Goal: Task Accomplishment & Management: Complete application form

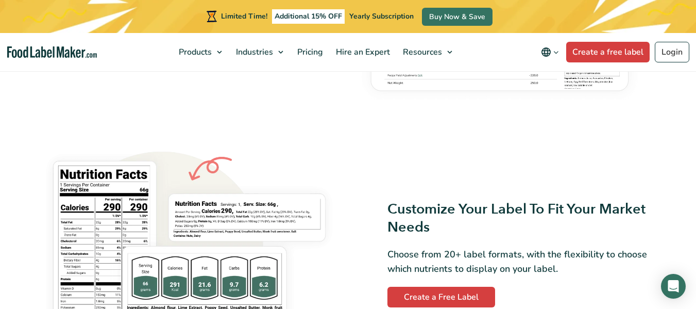
scroll to position [577, 0]
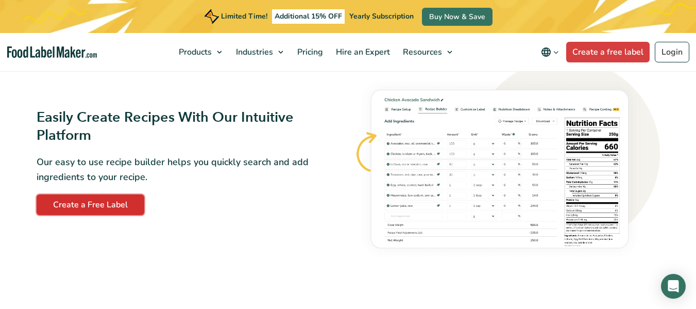
click at [107, 204] on link "Create a Free Label" at bounding box center [91, 204] width 108 height 21
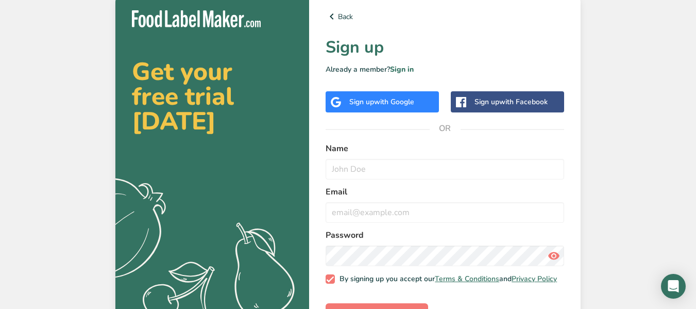
click at [401, 102] on span "with Google" at bounding box center [394, 102] width 40 height 10
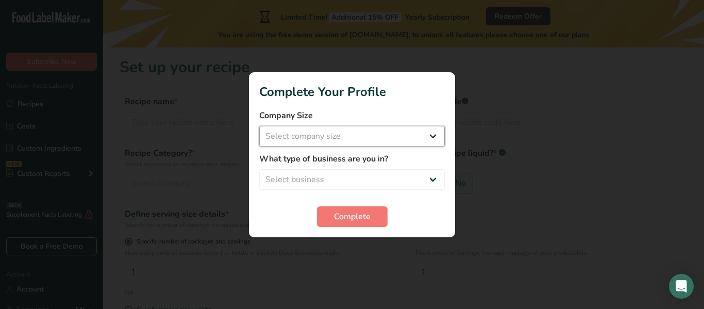
click at [394, 138] on select "Select company size Fewer than 10 Employees 10 to 50 Employees 51 to 500 Employ…" at bounding box center [352, 136] width 186 height 21
select select "1"
click at [259, 126] on select "Select company size Fewer than 10 Employees 10 to 50 Employees 51 to 500 Employ…" at bounding box center [352, 136] width 186 height 21
click at [378, 171] on select "Select business Packaged Food Manufacturer Restaurant & Cafe Bakery Meal Plans …" at bounding box center [352, 179] width 186 height 21
select select "1"
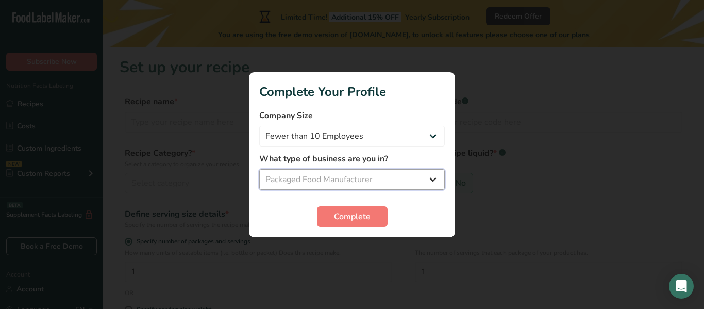
click at [259, 169] on select "Select business Packaged Food Manufacturer Restaurant & Cafe Bakery Meal Plans …" at bounding box center [352, 179] width 186 height 21
click at [351, 215] on span "Complete" at bounding box center [352, 216] width 37 height 12
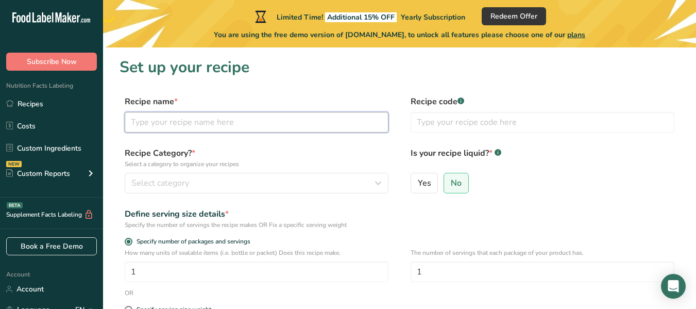
click at [226, 128] on input "text" at bounding box center [257, 122] width 264 height 21
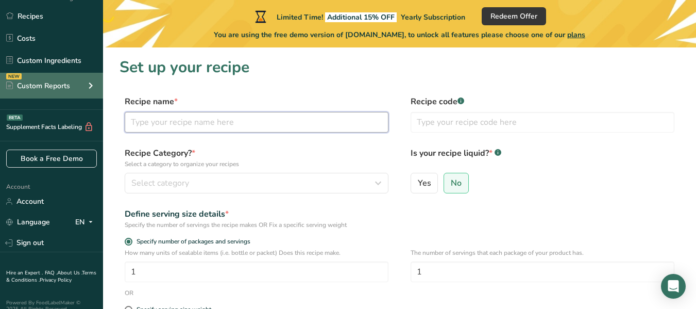
scroll to position [90, 0]
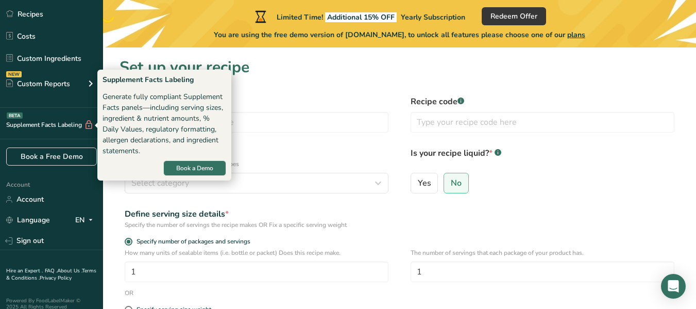
click at [34, 120] on div "Supplement Facts Labeling BETA" at bounding box center [47, 125] width 94 height 11
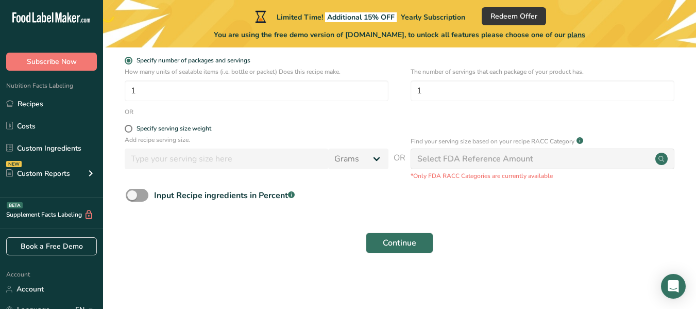
scroll to position [0, 0]
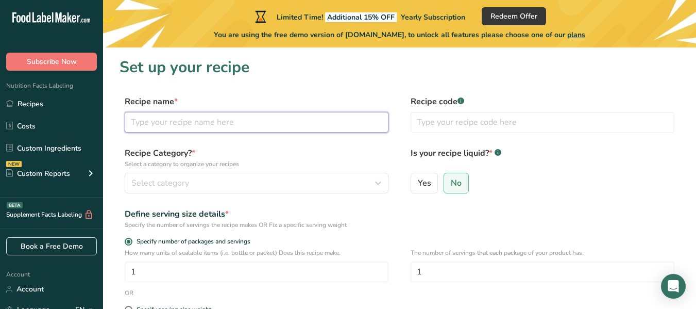
click at [169, 119] on input "text" at bounding box center [257, 122] width 264 height 21
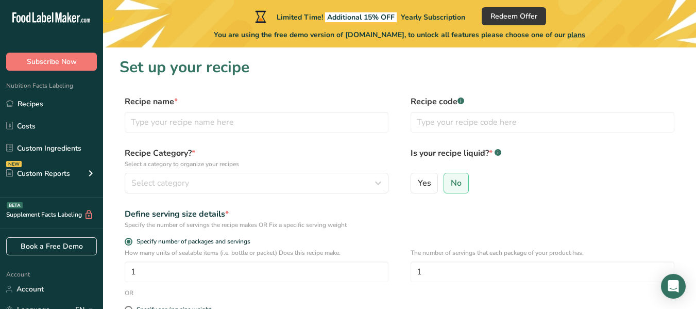
click at [174, 99] on span "*" at bounding box center [176, 101] width 4 height 11
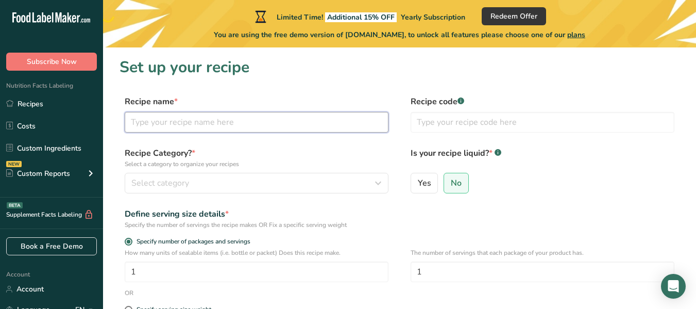
click at [174, 121] on input "text" at bounding box center [257, 122] width 264 height 21
type input "c"
type input "frosted cereal"
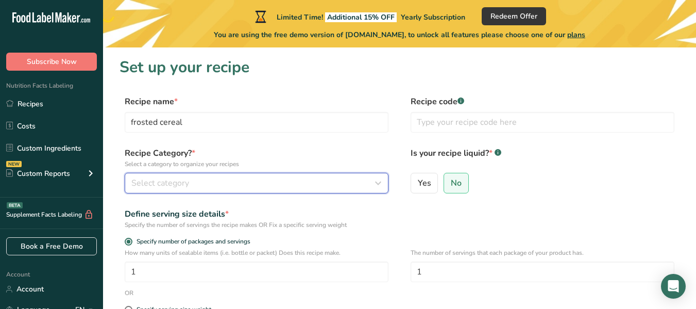
click at [378, 186] on icon "button" at bounding box center [378, 183] width 12 height 19
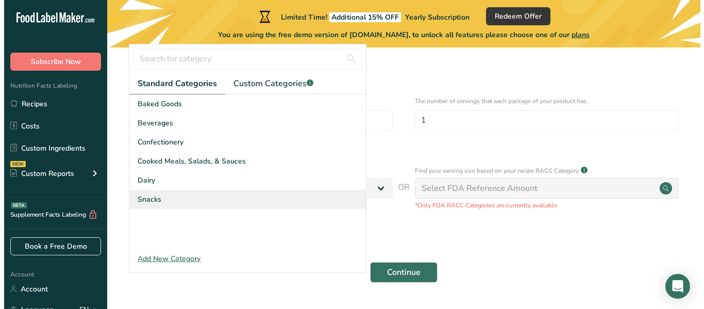
scroll to position [151, 0]
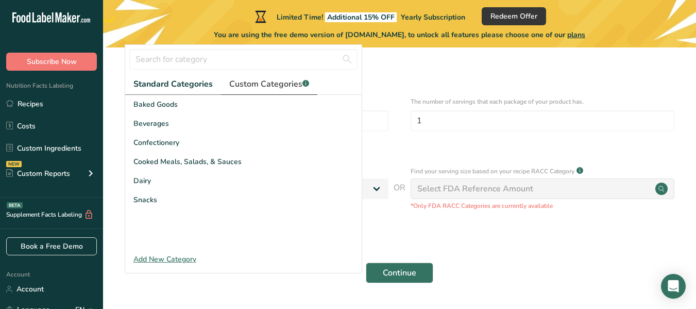
click at [255, 84] on span "Custom Categories .a-a{fill:#347362;}.b-a{fill:#fff;}" at bounding box center [269, 84] width 80 height 12
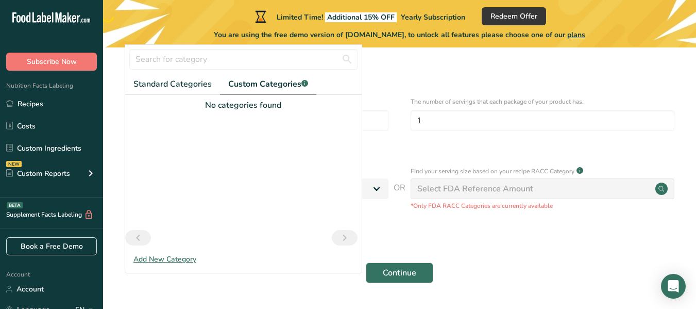
click at [183, 262] on div "Add New Category" at bounding box center [243, 259] width 237 height 11
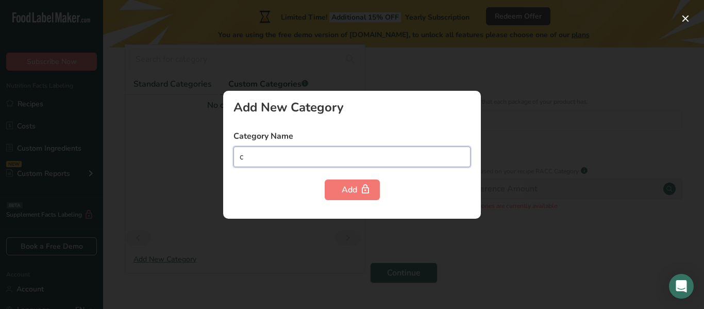
click at [262, 162] on input "c" at bounding box center [351, 156] width 237 height 21
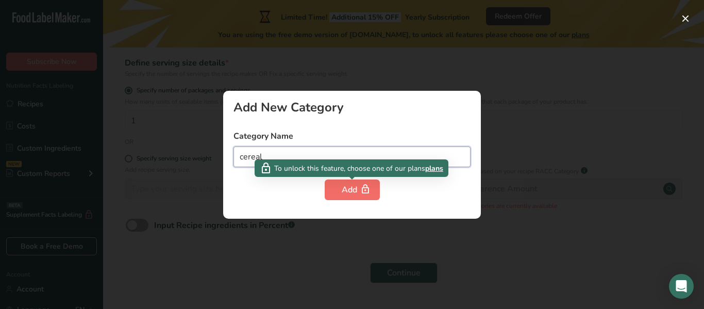
type input "cereal"
click at [349, 199] on button "Add" at bounding box center [352, 189] width 55 height 21
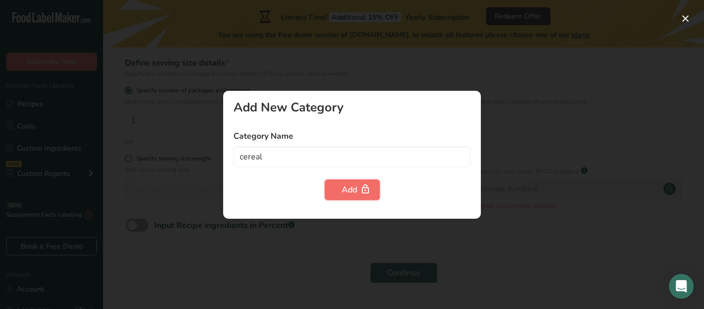
click at [349, 199] on button "Add" at bounding box center [352, 189] width 55 height 21
click at [328, 254] on div at bounding box center [352, 154] width 704 height 309
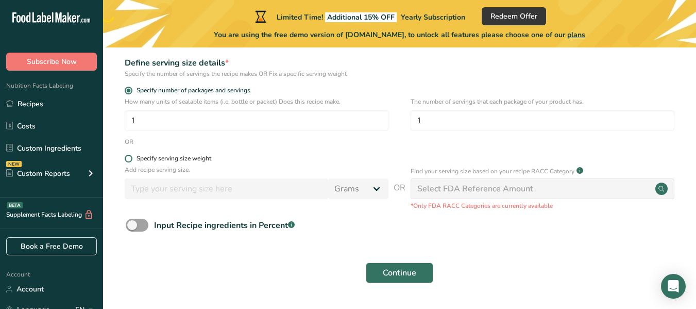
click at [131, 158] on span at bounding box center [129, 159] width 8 height 8
click at [131, 158] on input "Specify serving size weight" at bounding box center [128, 158] width 7 height 7
radio input "true"
radio input "false"
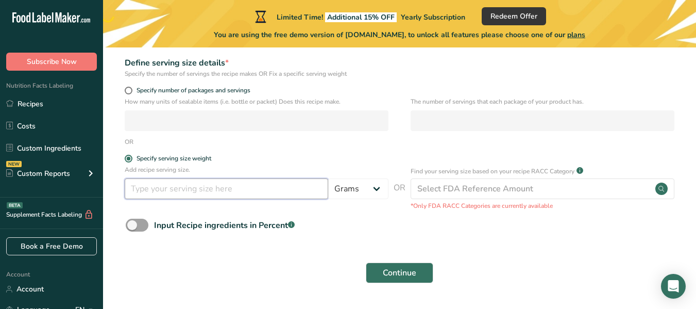
click at [161, 191] on input "number" at bounding box center [227, 188] width 204 height 21
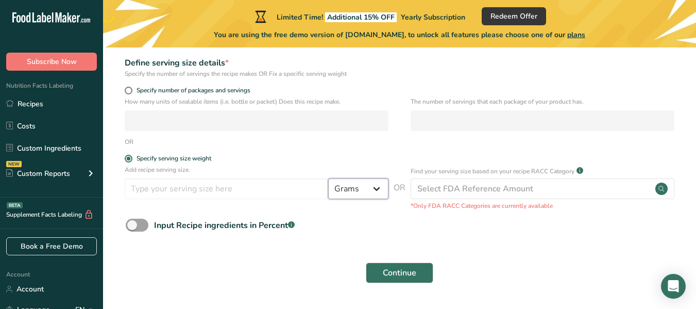
click at [370, 189] on select "Grams kg mg mcg lb oz l mL fl oz tbsp tsp cup qt gallon" at bounding box center [358, 188] width 60 height 21
select select "21"
click at [328, 178] on select "Grams kg mg mcg lb oz l mL fl oz tbsp tsp cup qt gallon" at bounding box center [358, 188] width 60 height 21
select select "22"
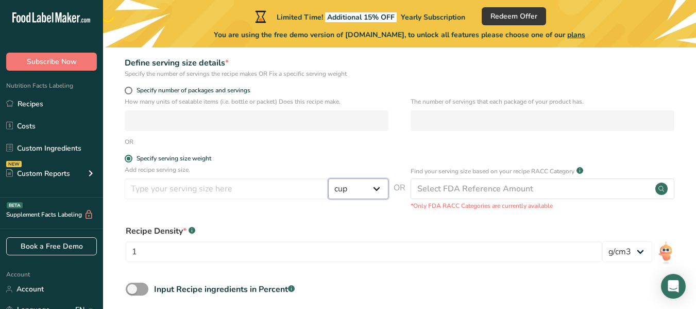
click at [375, 187] on select "Grams kg mg mcg lb oz l mL fl oz tbsp tsp cup qt gallon" at bounding box center [358, 188] width 60 height 21
select select "0"
click at [328, 178] on select "Grams kg mg mcg lb oz l mL fl oz tbsp tsp cup qt gallon" at bounding box center [358, 188] width 60 height 21
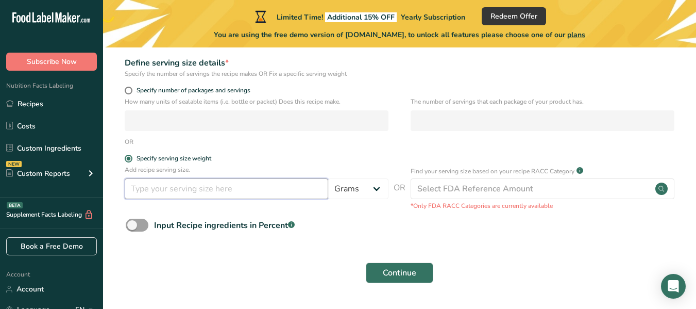
click at [190, 198] on input "number" at bounding box center [227, 188] width 204 height 21
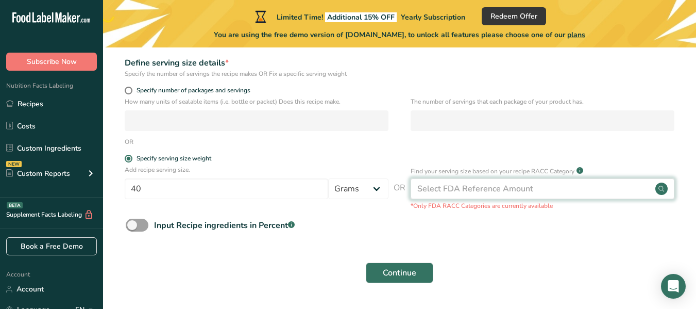
click at [476, 190] on div "Select FDA Reference Amount" at bounding box center [475, 188] width 116 height 12
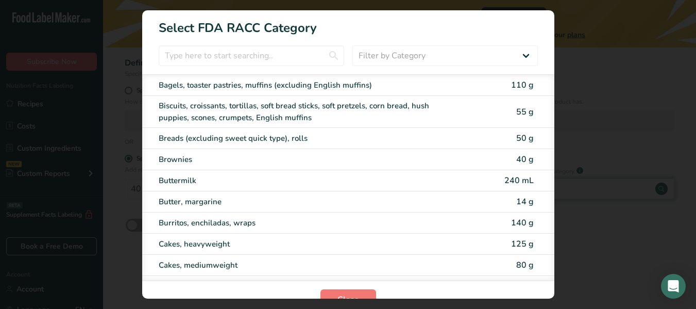
click at [476, 190] on div "Buttermilk 240 mL" at bounding box center [348, 180] width 412 height 21
type input "240"
select select "17"
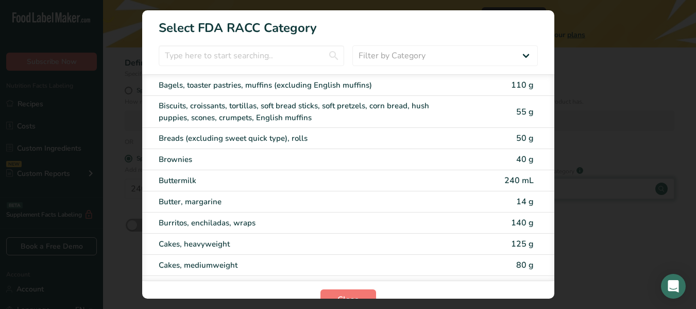
select select "22"
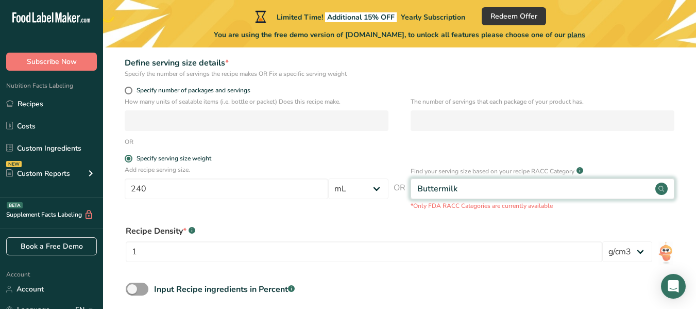
click at [476, 190] on div "Buttermilk" at bounding box center [543, 188] width 264 height 21
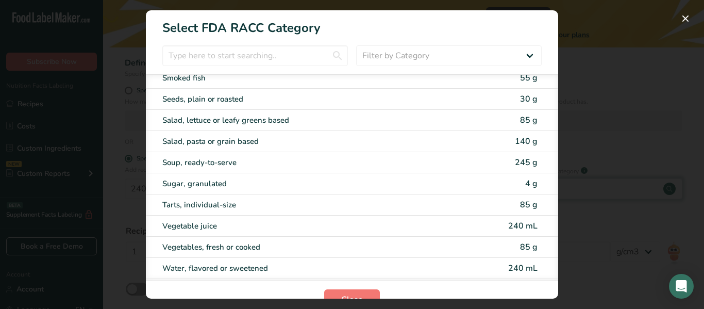
scroll to position [2024, 0]
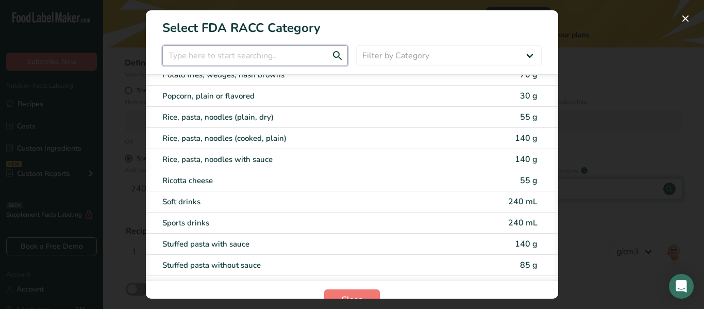
click at [212, 49] on input "RACC Category Selection Modal" at bounding box center [255, 55] width 186 height 21
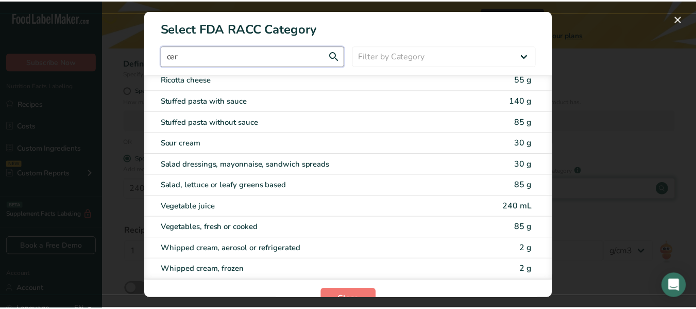
scroll to position [0, 0]
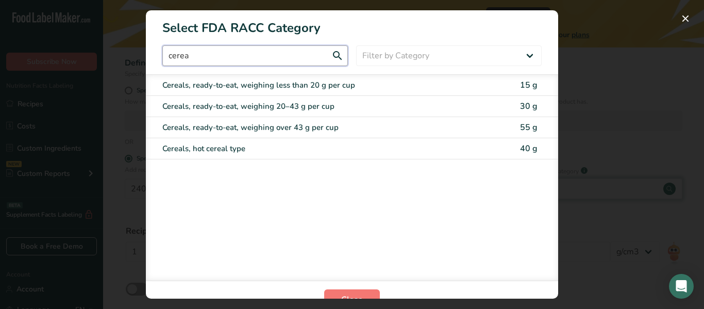
type input "cerea"
click at [233, 156] on div "Cereals, hot cereal type 40 g" at bounding box center [352, 148] width 412 height 21
type input "40"
select select "0"
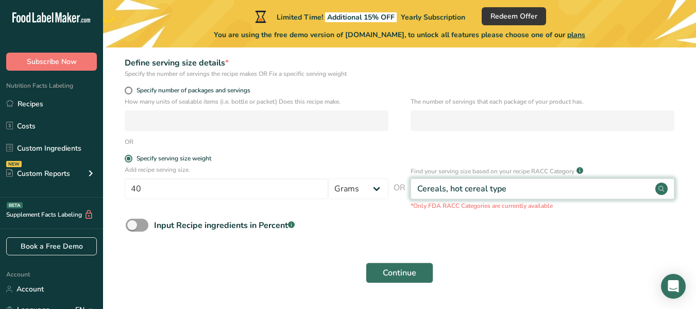
click at [517, 190] on div "Cereals, hot cereal type" at bounding box center [543, 188] width 264 height 21
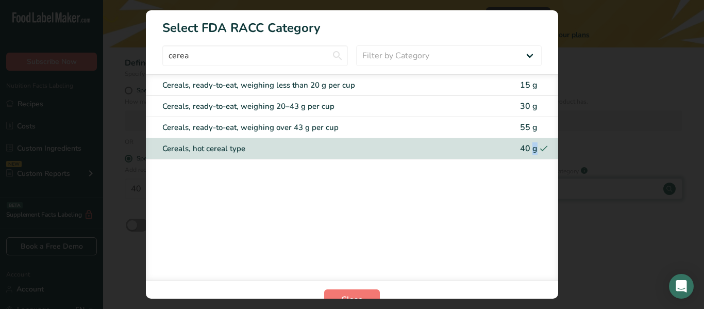
click at [517, 190] on div "Cereals, ready-to-eat, weighing less than 20 g per cup 15 g Cereals, ready-to-e…" at bounding box center [352, 177] width 412 height 206
click at [687, 25] on button "RACC Category Selection Modal" at bounding box center [685, 18] width 16 height 16
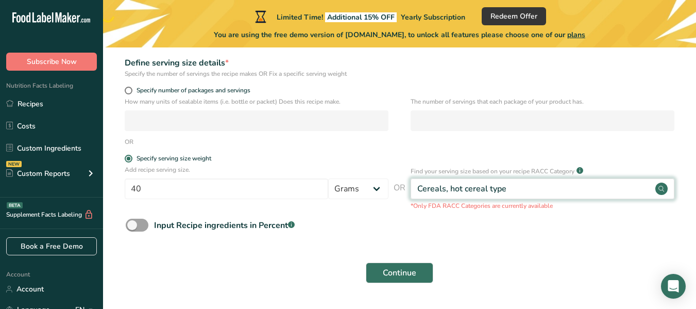
click at [521, 192] on div "Cereals, hot cereal type" at bounding box center [543, 188] width 264 height 21
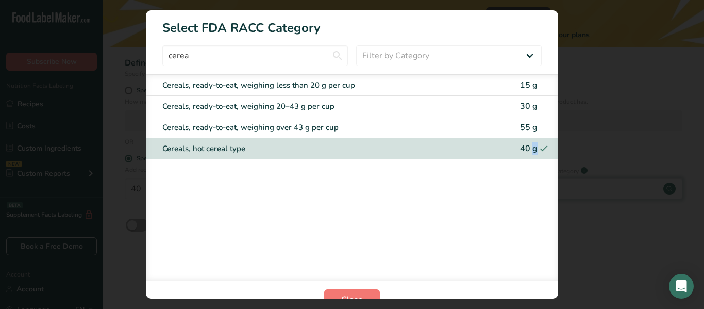
click at [521, 192] on div "Cereals, ready-to-eat, weighing less than 20 g per cup 15 g Cereals, ready-to-e…" at bounding box center [352, 177] width 412 height 206
click at [398, 60] on select "Filter by Category All Bakery products Beverages Cereals and other grain produc…" at bounding box center [449, 55] width 186 height 21
select select "RACC Category Selection Modal"
click at [356, 45] on select "Filter by Category All Bakery products Beverages Cereals and other grain produc…" at bounding box center [449, 55] width 186 height 21
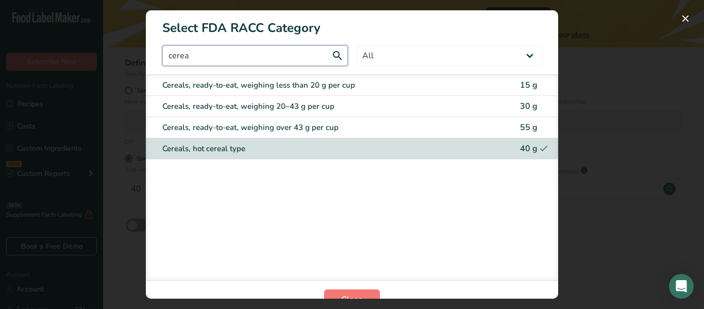
click at [300, 55] on input "cerea" at bounding box center [255, 55] width 186 height 21
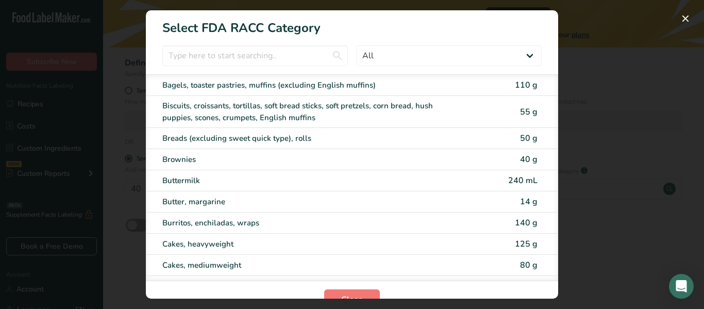
click at [605, 101] on div "RACC Category Selection Modal" at bounding box center [352, 154] width 704 height 309
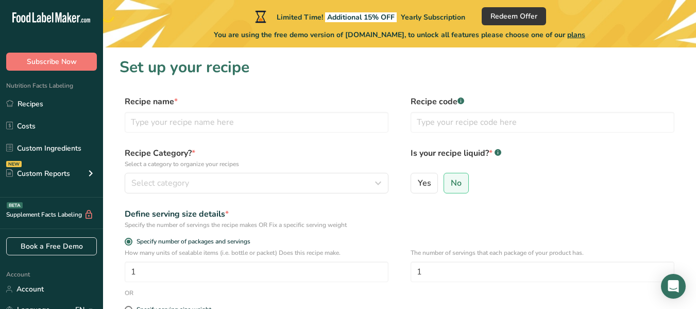
scroll to position [151, 0]
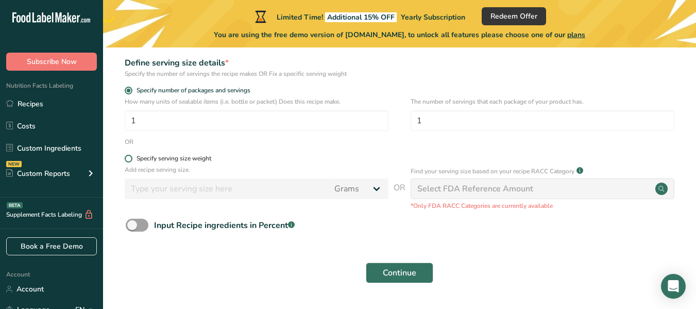
click at [129, 156] on span at bounding box center [129, 159] width 8 height 8
click at [129, 156] on input "Specify serving size weight" at bounding box center [128, 158] width 7 height 7
radio input "true"
radio input "false"
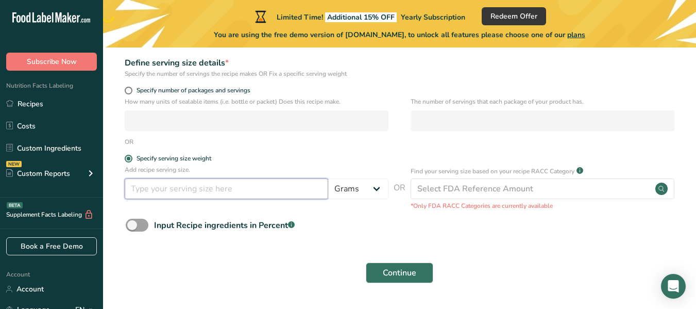
click at [300, 188] on input "number" at bounding box center [227, 188] width 204 height 21
type input "40"
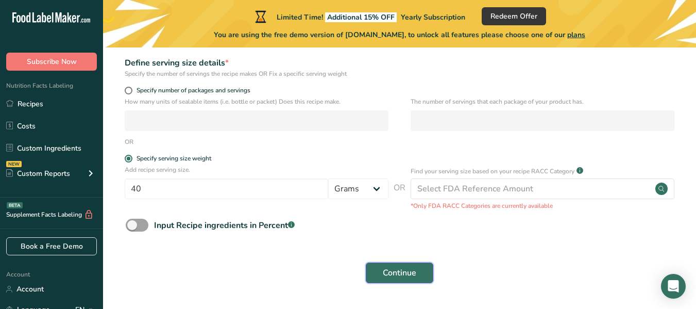
click at [393, 270] on span "Continue" at bounding box center [399, 272] width 33 height 12
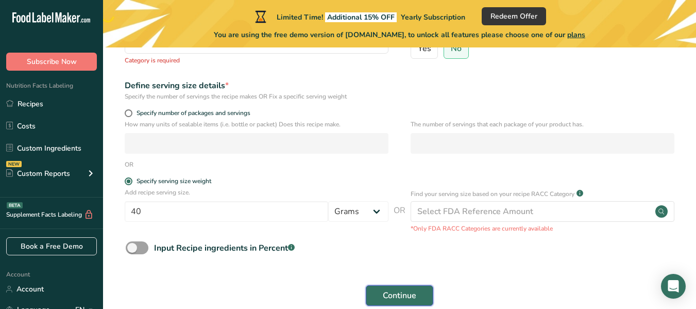
scroll to position [162, 0]
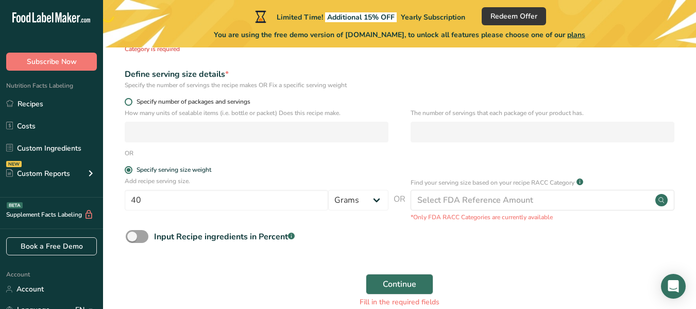
click at [128, 100] on span at bounding box center [129, 102] width 8 height 8
click at [128, 100] on input "Specify number of packages and servings" at bounding box center [128, 101] width 7 height 7
radio input "true"
radio input "false"
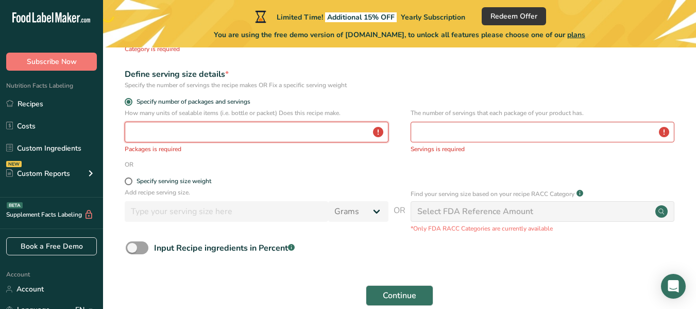
click at [170, 138] on input "number" at bounding box center [257, 132] width 264 height 21
click at [428, 131] on input "number" at bounding box center [543, 132] width 264 height 21
click at [231, 145] on p "Packages is required" at bounding box center [257, 148] width 264 height 9
click at [231, 129] on input "number" at bounding box center [257, 132] width 264 height 21
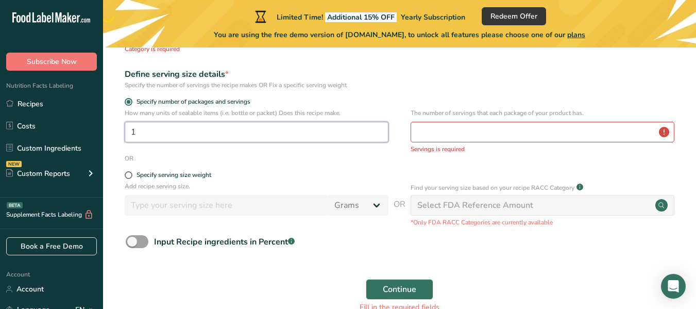
type input "1"
click at [488, 129] on input "number" at bounding box center [543, 132] width 264 height 21
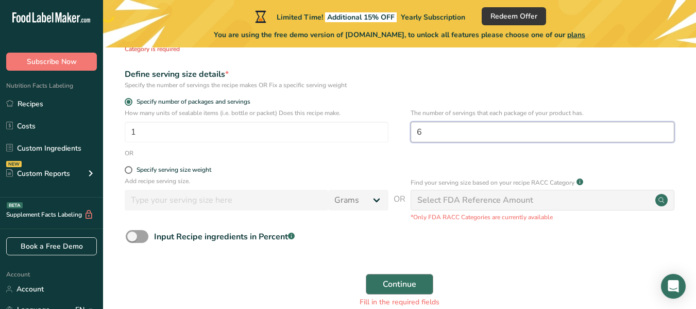
type input "6"
click at [398, 288] on span "Continue" at bounding box center [399, 284] width 33 height 12
click at [400, 282] on span "Continue" at bounding box center [399, 284] width 33 height 12
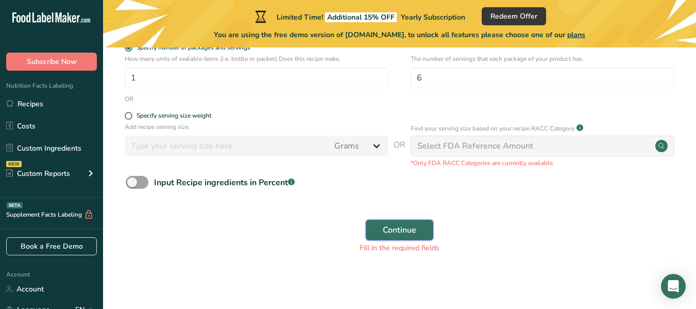
click at [387, 224] on span "Continue" at bounding box center [399, 230] width 33 height 12
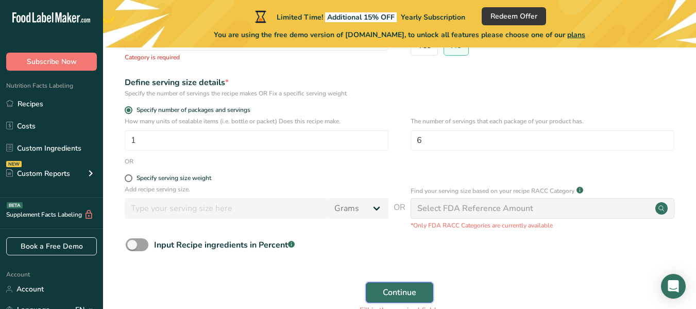
scroll to position [156, 0]
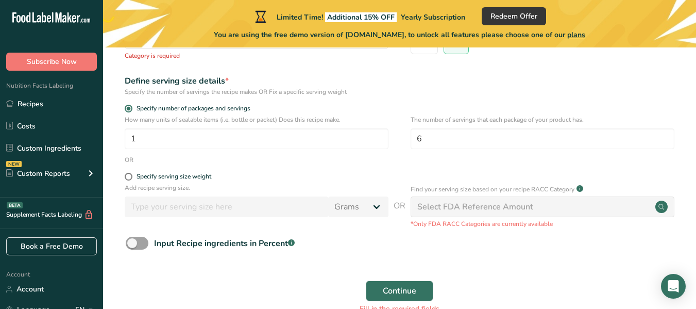
click at [434, 205] on div "Select FDA Reference Amount" at bounding box center [475, 206] width 116 height 12
click at [508, 202] on div "Select FDA Reference Amount" at bounding box center [475, 206] width 116 height 12
click at [132, 176] on span at bounding box center [129, 177] width 8 height 8
click at [131, 176] on input "Specify serving size weight" at bounding box center [128, 176] width 7 height 7
radio input "true"
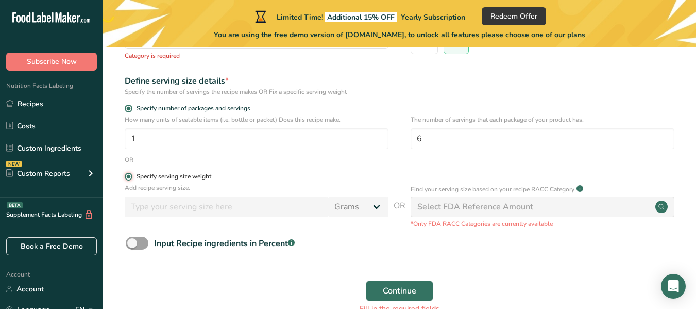
radio input "false"
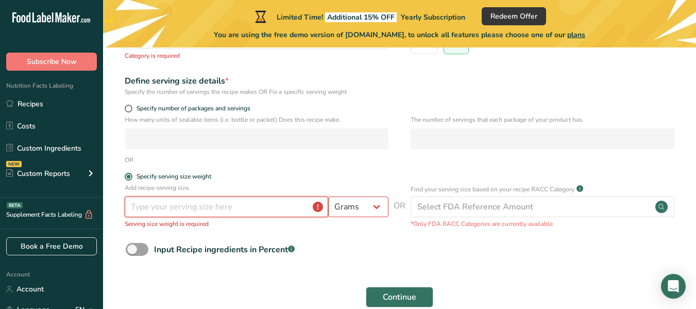
click at [154, 209] on input "number" at bounding box center [227, 206] width 204 height 21
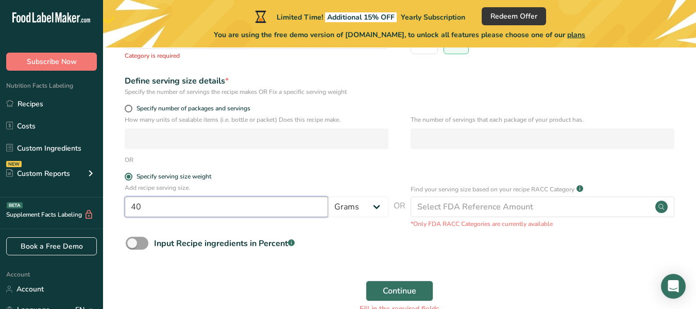
scroll to position [216, 0]
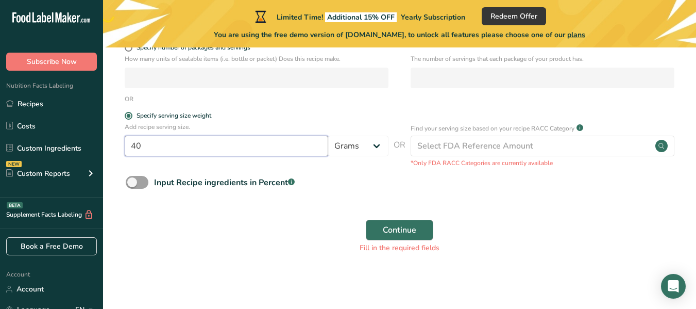
type input "40"
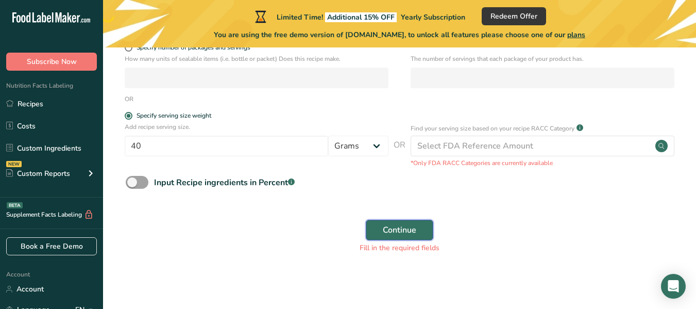
click at [410, 228] on span "Continue" at bounding box center [399, 230] width 33 height 12
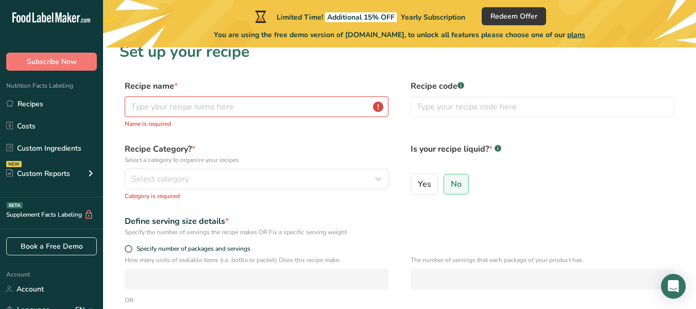
scroll to position [0, 0]
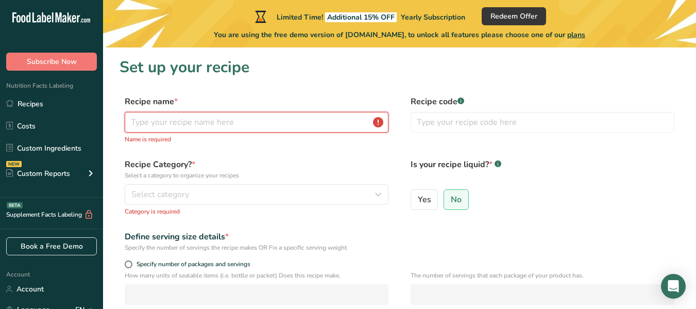
click at [224, 115] on input "text" at bounding box center [257, 122] width 264 height 21
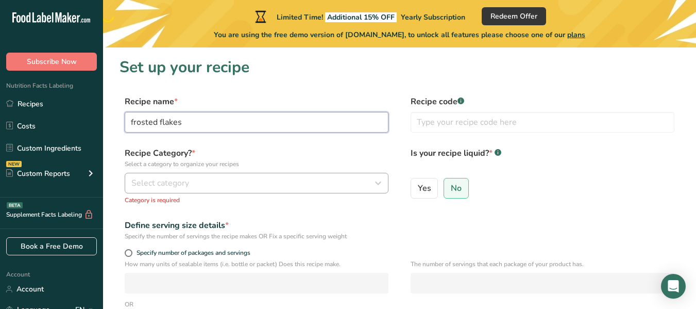
type input "frosted flakes"
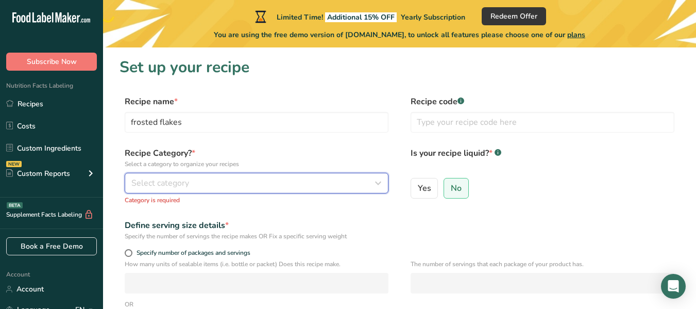
click at [220, 179] on div "Select category" at bounding box center [253, 183] width 244 height 12
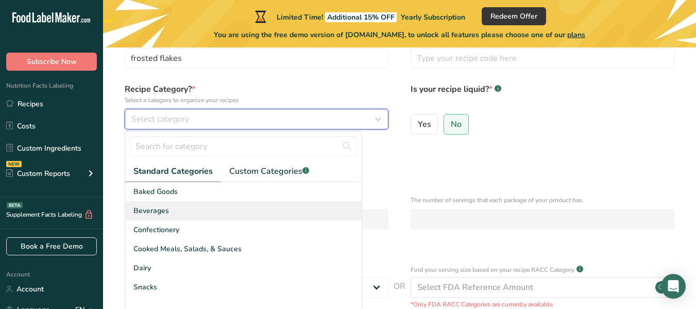
scroll to position [64, 0]
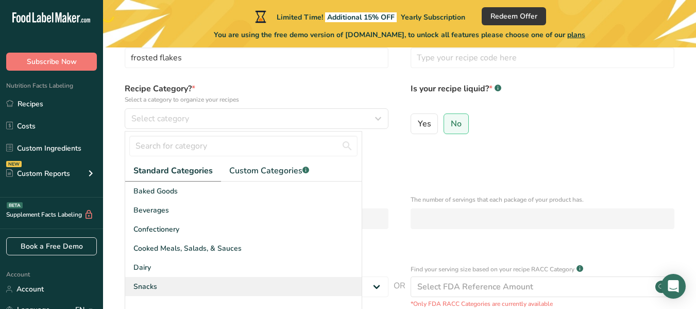
click at [170, 290] on div "Snacks" at bounding box center [243, 286] width 237 height 19
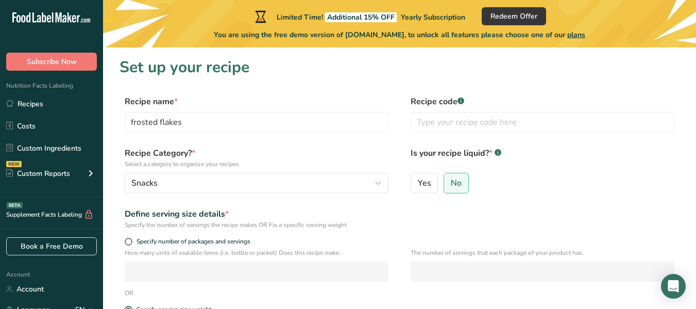
scroll to position [194, 0]
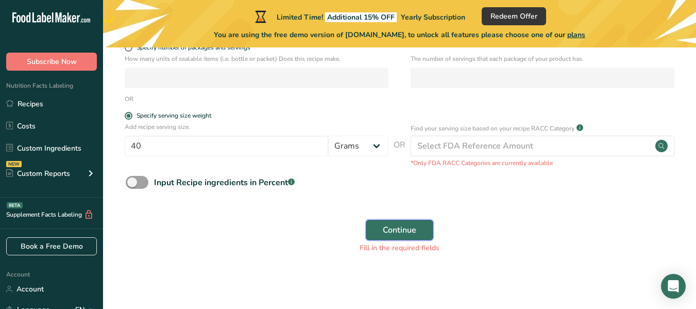
click at [390, 239] on button "Continue" at bounding box center [400, 230] width 68 height 21
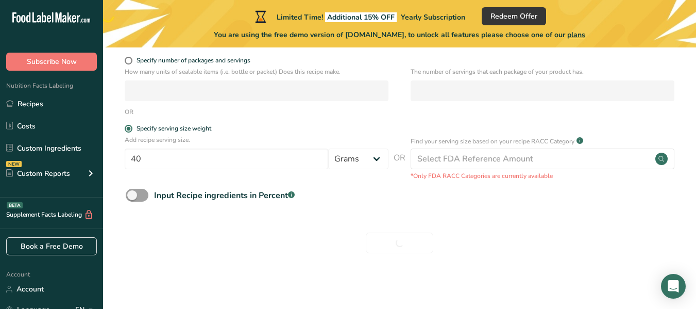
scroll to position [181, 0]
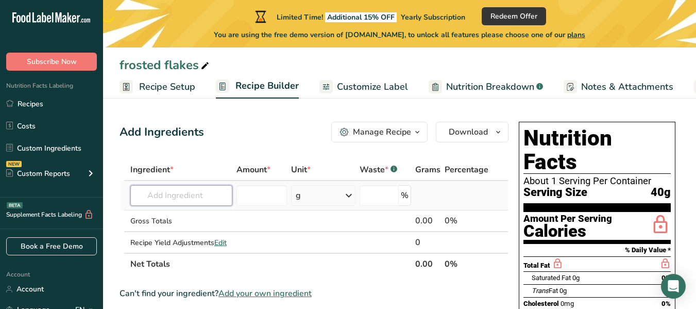
click at [195, 194] on input "text" at bounding box center [181, 195] width 102 height 21
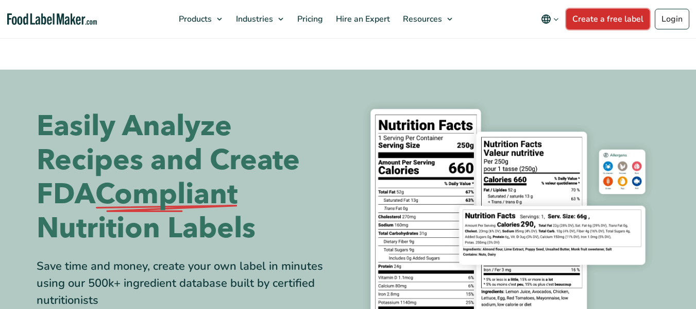
click at [592, 18] on link "Create a free label" at bounding box center [607, 19] width 83 height 21
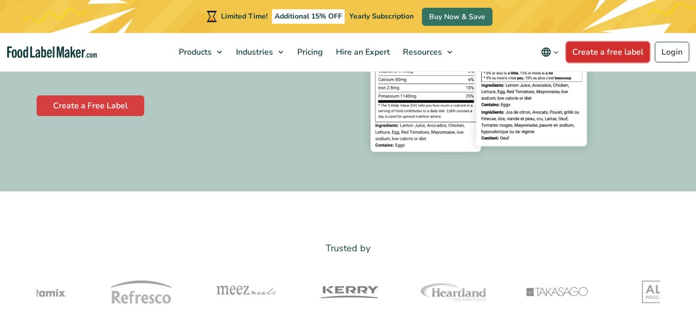
scroll to position [206, 0]
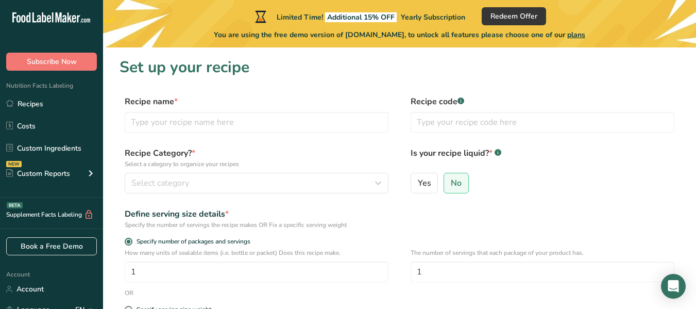
scroll to position [181, 0]
